Goal: Information Seeking & Learning: Learn about a topic

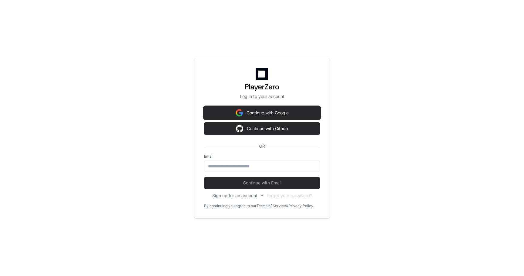
click at [293, 113] on button "Continue with Google" at bounding box center [262, 113] width 116 height 12
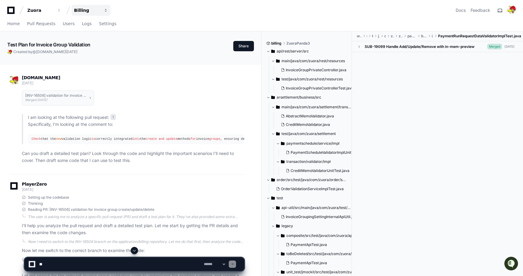
click at [83, 7] on div "Billing" at bounding box center [87, 10] width 26 height 6
click at [83, 8] on div "Billing" at bounding box center [87, 10] width 26 height 6
click at [82, 7] on div "Billing" at bounding box center [87, 10] width 26 height 6
click at [85, 41] on span "Billing" at bounding box center [91, 44] width 14 height 7
click at [77, 10] on div "Billing" at bounding box center [87, 10] width 26 height 6
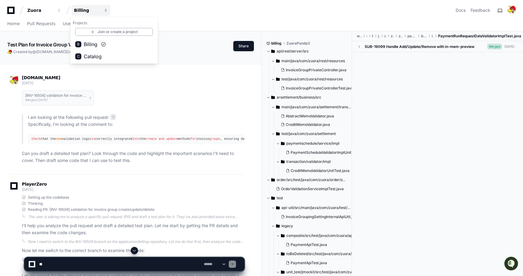
click at [78, 10] on div "Billing" at bounding box center [87, 10] width 26 height 6
click at [12, 24] on span "Home" at bounding box center [13, 24] width 12 height 4
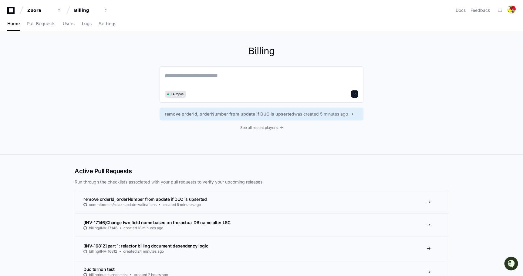
click at [206, 76] on textarea at bounding box center [261, 80] width 193 height 17
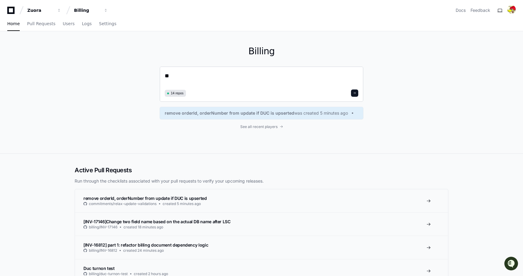
type textarea "*"
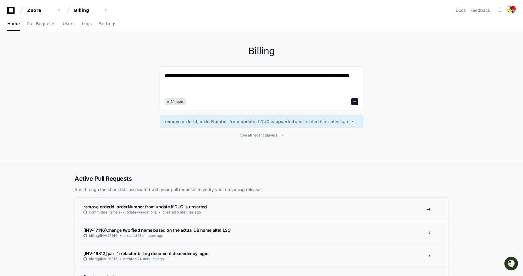
type textarea "**********"
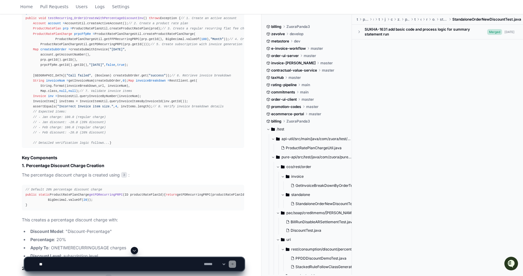
scroll to position [384, 0]
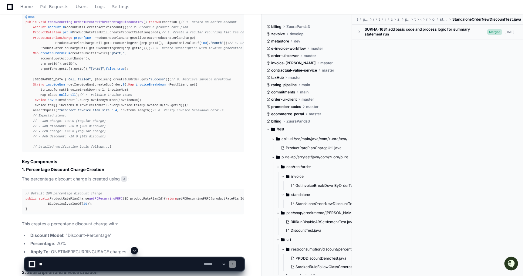
click at [108, 89] on div "@Test public void testRecurring_Order1CreateWithPercentageDiscountInv () throws…" at bounding box center [132, 82] width 215 height 135
click at [53, 130] on div "@Test public void testRecurring_Order1CreateWithPercentageDiscountInv () throws…" at bounding box center [132, 82] width 215 height 135
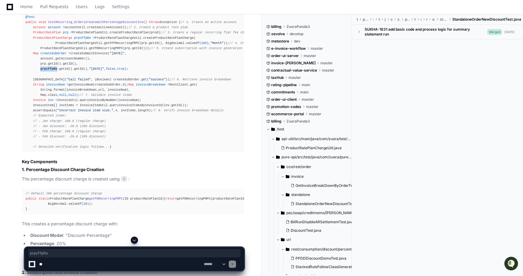
click at [53, 130] on div "@Test public void testRecurring_Order1CreateWithPercentageDiscountInv () throws…" at bounding box center [132, 82] width 215 height 135
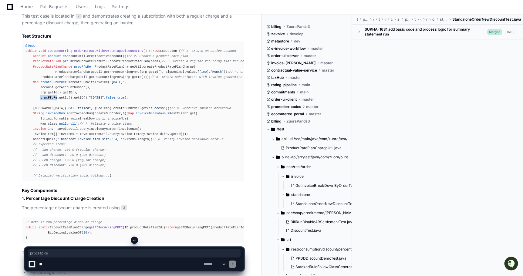
scroll to position [349, 0]
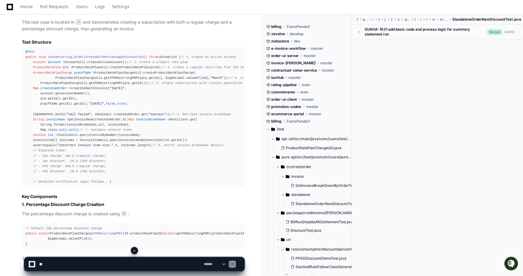
click at [49, 161] on div "@Test public void testRecurring_Order1CreateWithPercentageDiscountInv () throws…" at bounding box center [132, 116] width 215 height 135
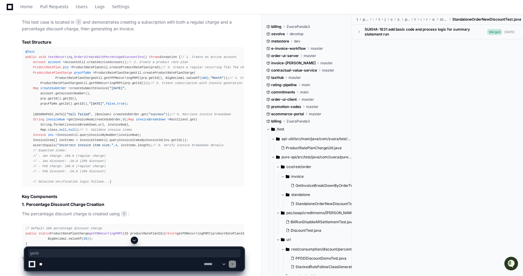
click at [52, 165] on div "@Test public void testRecurring_Order1CreateWithPercentageDiscountInv () throws…" at bounding box center [132, 116] width 215 height 135
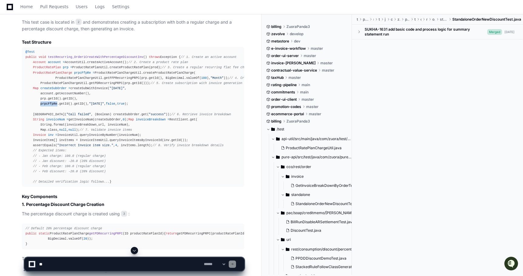
click at [52, 165] on div "@Test public void testRecurring_Order1CreateWithPercentageDiscountInv () throws…" at bounding box center [132, 116] width 215 height 135
click at [64, 165] on div "@Test public void testRecurring_Order1CreateWithPercentageDiscountInv () throws…" at bounding box center [132, 116] width 215 height 135
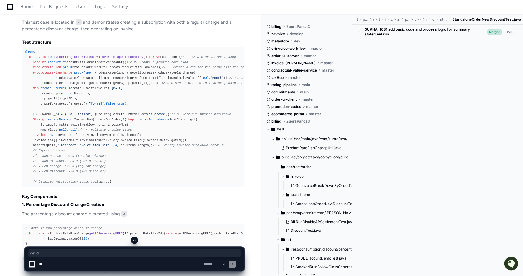
click at [78, 165] on div "@Test public void testRecurring_Order1CreateWithPercentageDiscountInv () throws…" at bounding box center [132, 116] width 215 height 135
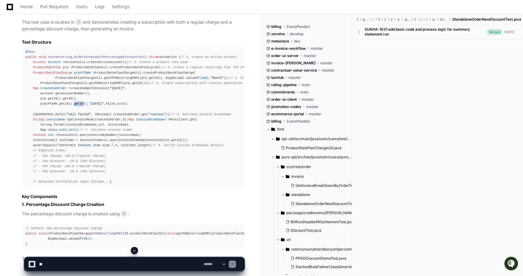
click at [78, 165] on div "@Test public void testRecurring_Order1CreateWithPercentageDiscountInv () throws…" at bounding box center [132, 116] width 215 height 135
